Goal: Find specific page/section

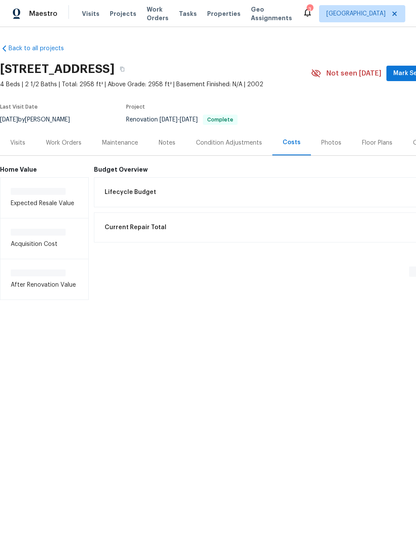
click at [122, 12] on span "Projects" at bounding box center [123, 13] width 27 height 9
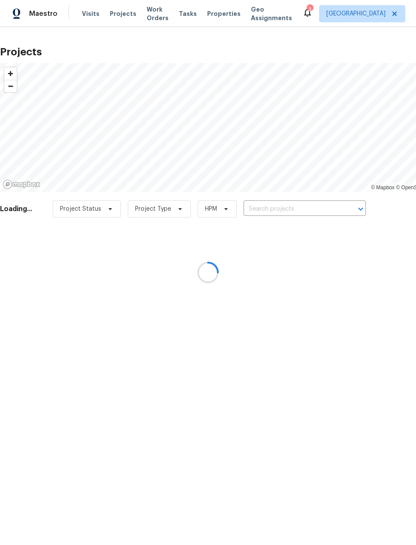
click at [305, 196] on div at bounding box center [208, 272] width 416 height 545
click at [306, 206] on div at bounding box center [208, 272] width 416 height 545
click at [309, 212] on div at bounding box center [208, 272] width 416 height 545
click at [309, 210] on div at bounding box center [208, 272] width 416 height 545
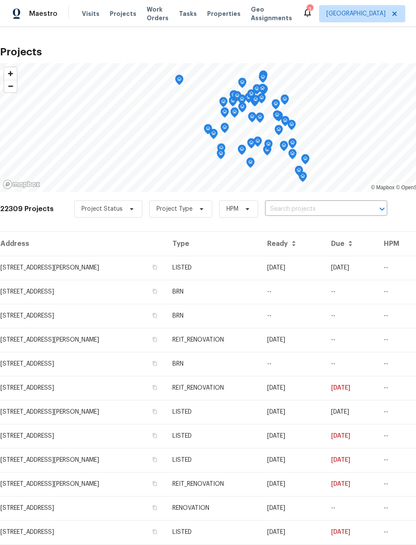
click at [296, 206] on input "text" at bounding box center [314, 209] width 98 height 13
type input "2222 princes"
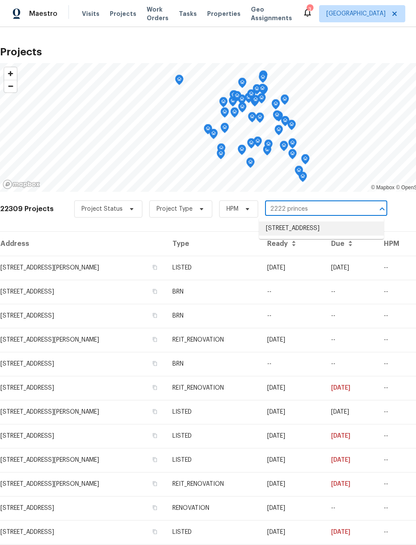
click at [368, 232] on li "[STREET_ADDRESS]" at bounding box center [321, 228] width 125 height 14
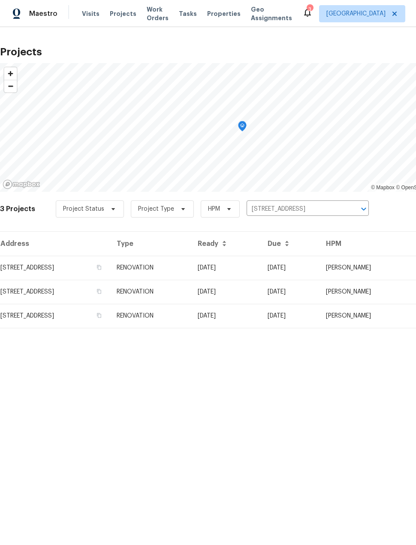
click at [87, 267] on td "[STREET_ADDRESS]" at bounding box center [55, 268] width 110 height 24
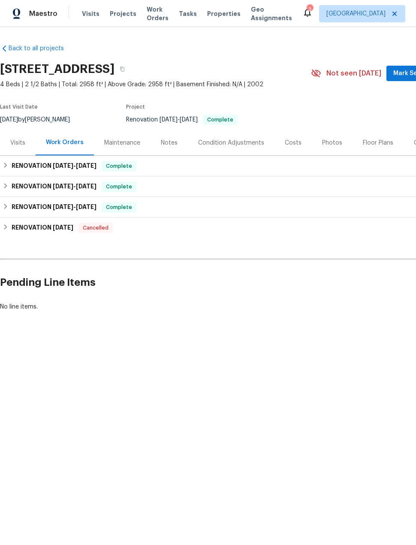
click at [331, 144] on div "Photos" at bounding box center [332, 143] width 20 height 9
